Goal: Task Accomplishment & Management: Use online tool/utility

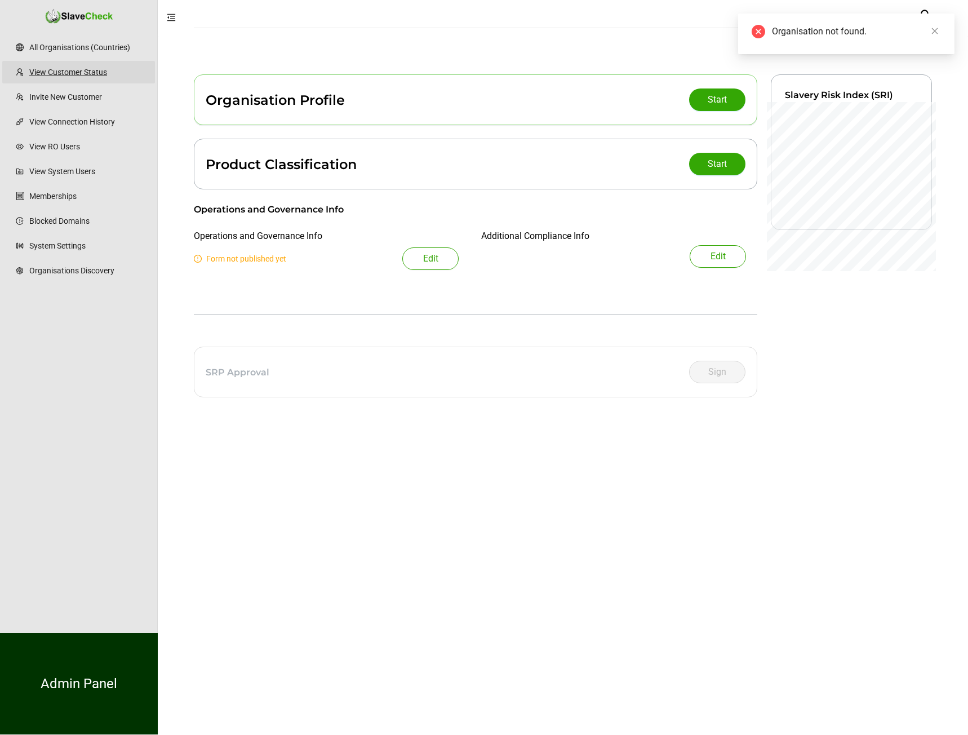
click at [96, 76] on link "View Customer Status" at bounding box center [87, 72] width 117 height 23
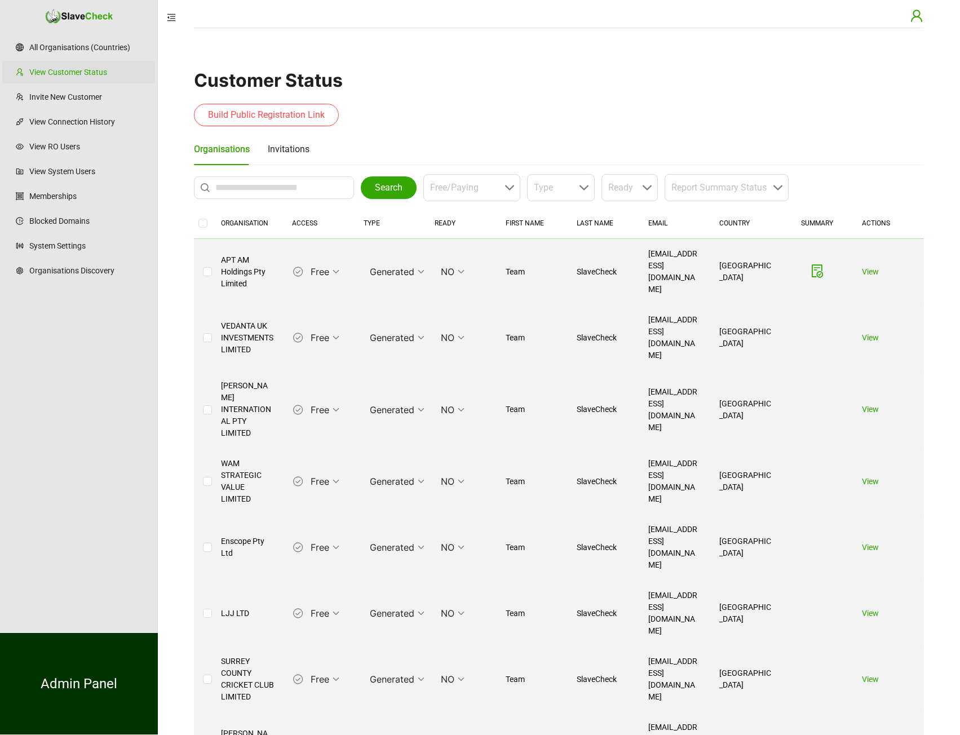
click at [912, 17] on icon "user" at bounding box center [917, 16] width 14 height 14
click at [839, 118] on span "Logout" at bounding box center [836, 114] width 145 height 14
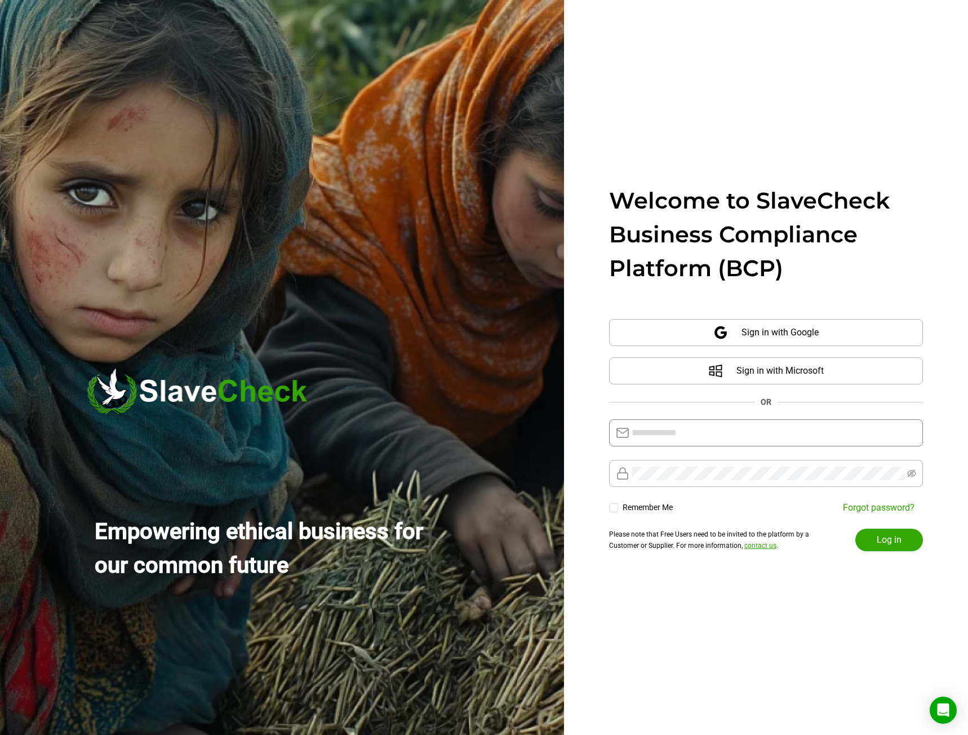
click at [660, 431] on input "text" at bounding box center [774, 433] width 285 height 14
type input "**********"
click at [873, 534] on button "Log in" at bounding box center [890, 540] width 68 height 23
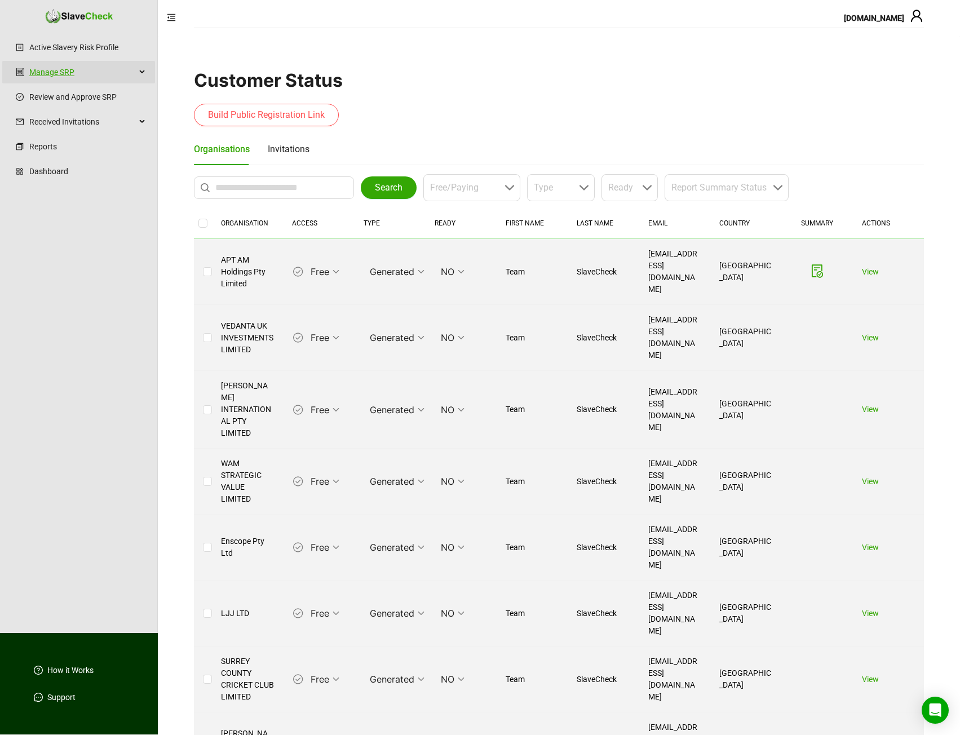
click at [107, 75] on link "Manage SRP" at bounding box center [82, 72] width 107 height 23
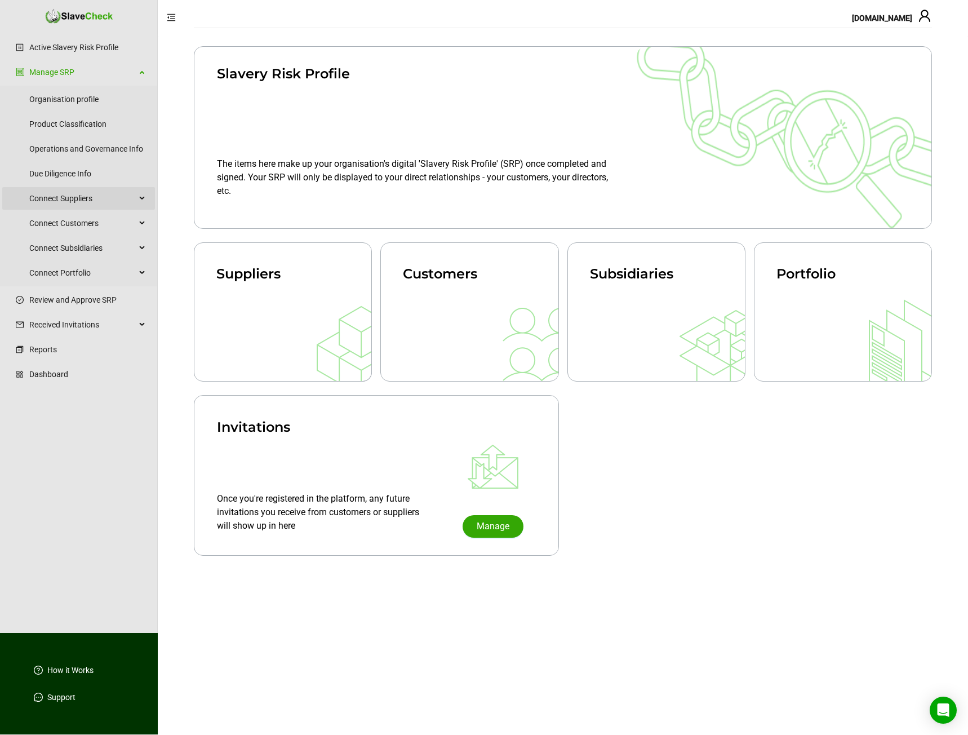
click at [100, 199] on span "Connect Suppliers" at bounding box center [82, 198] width 107 height 23
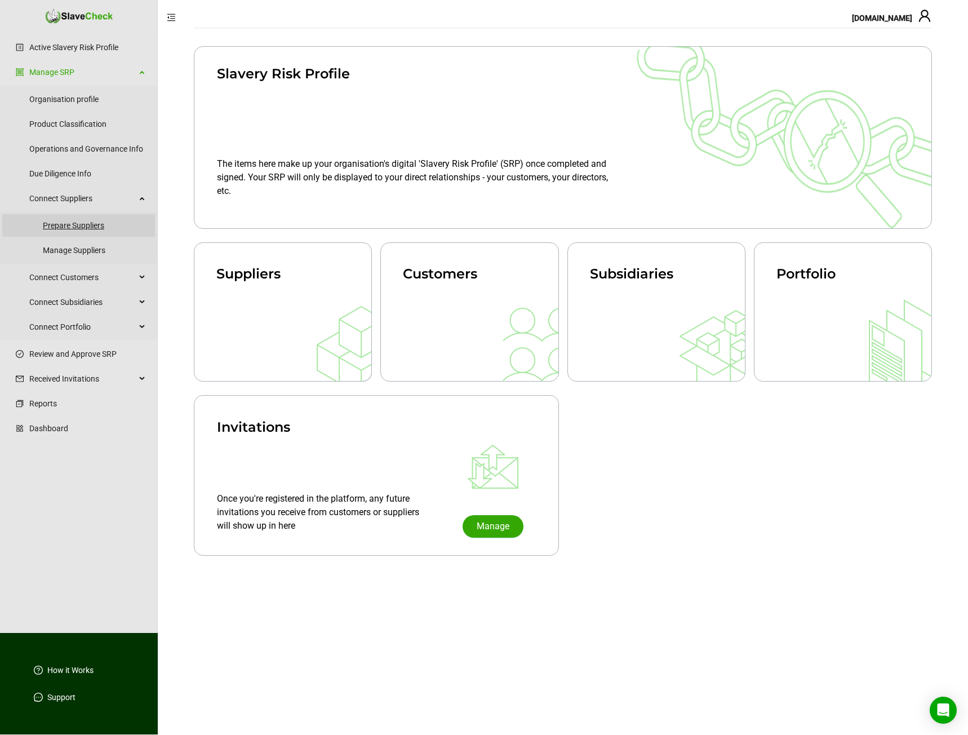
click at [87, 222] on link "Prepare Suppliers" at bounding box center [94, 225] width 103 height 23
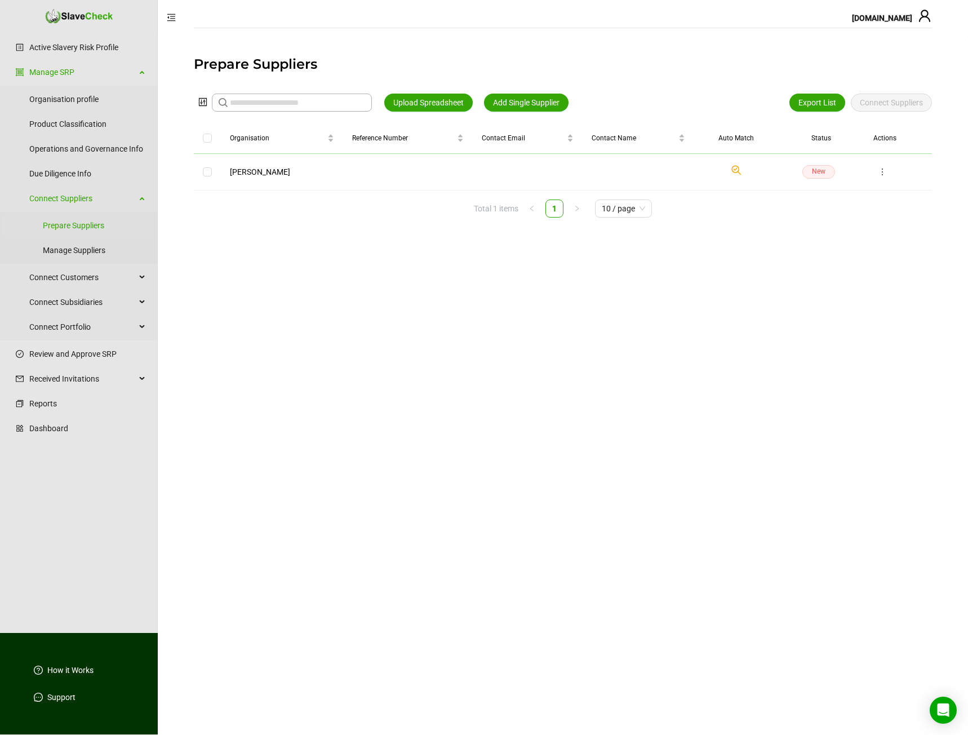
click at [730, 170] on icon "Check if we have found a suitable organisation in our system." at bounding box center [737, 170] width 14 height 14
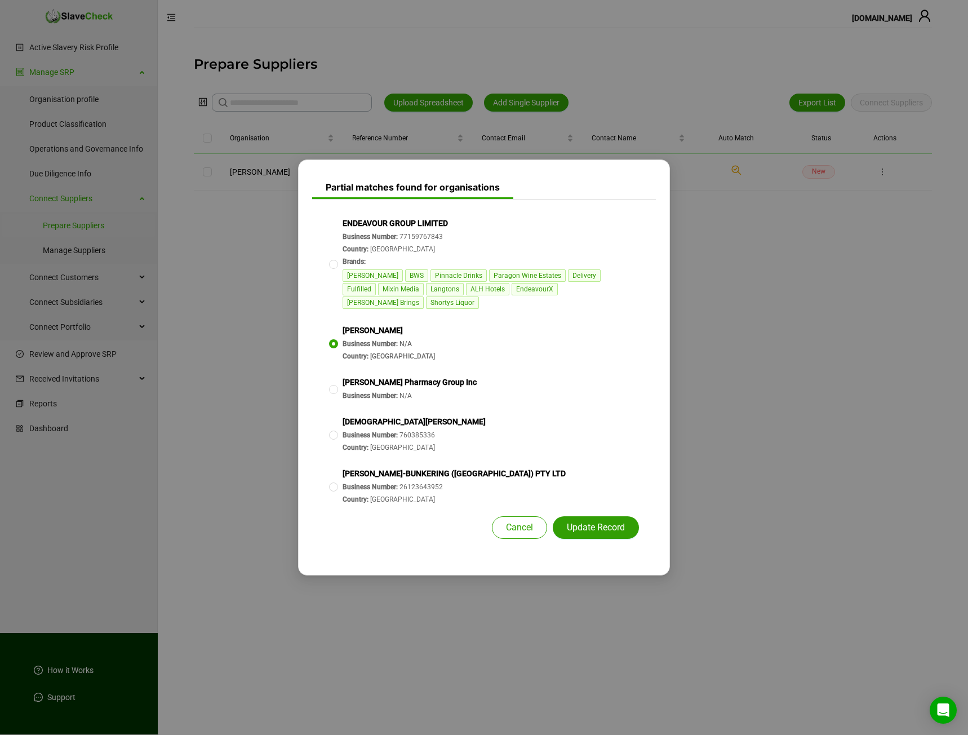
click at [603, 526] on span "Update Record" at bounding box center [596, 528] width 58 height 14
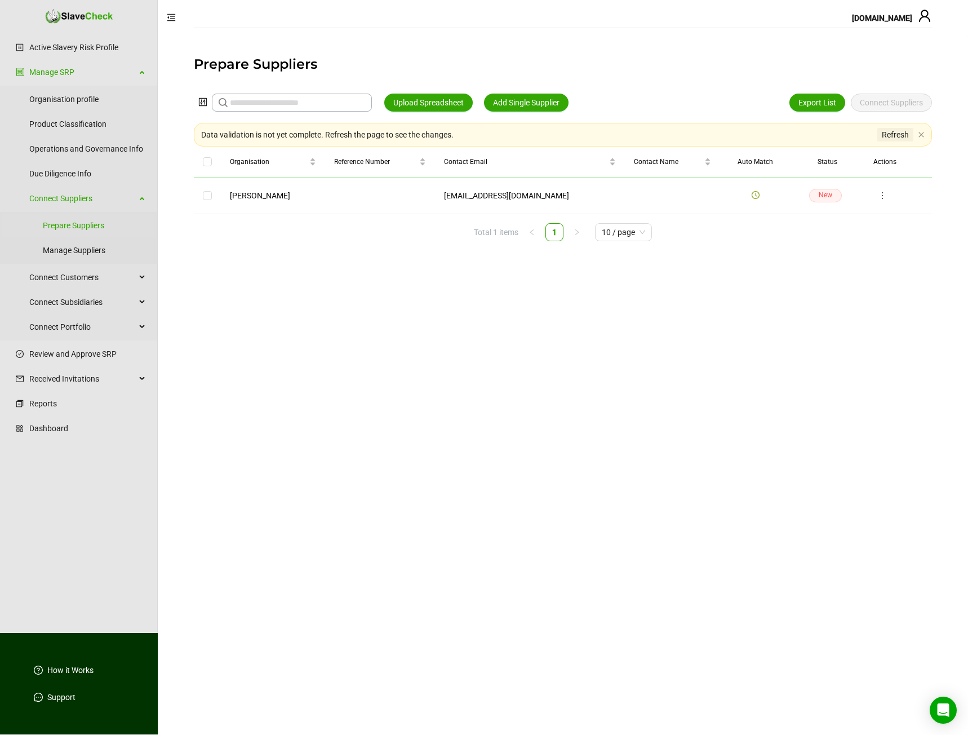
click at [894, 136] on span "Refresh" at bounding box center [895, 135] width 27 height 12
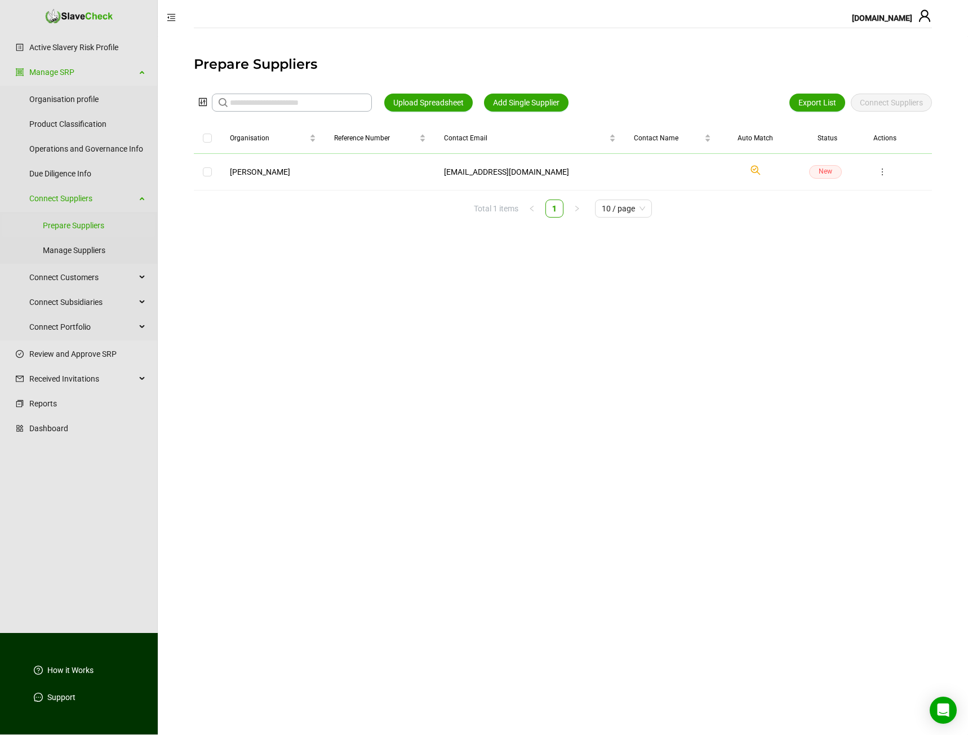
click at [749, 169] on icon "Check if we have found a suitable organisation in our system." at bounding box center [756, 170] width 14 height 14
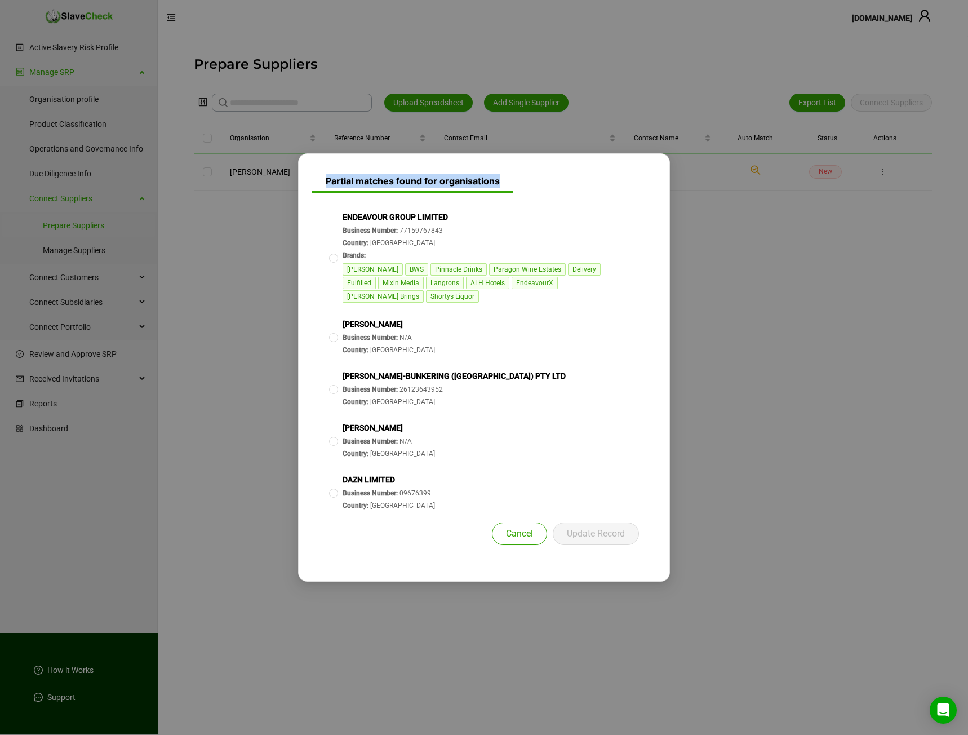
drag, startPoint x: 404, startPoint y: 185, endPoint x: 325, endPoint y: 188, distance: 78.4
click at [325, 188] on h3 "Partial matches found for organisations" at bounding box center [412, 179] width 201 height 28
copy h3 "Partial matches found for organisations"
click at [519, 527] on span "Cancel" at bounding box center [519, 534] width 27 height 14
